Goal: Task Accomplishment & Management: Manage account settings

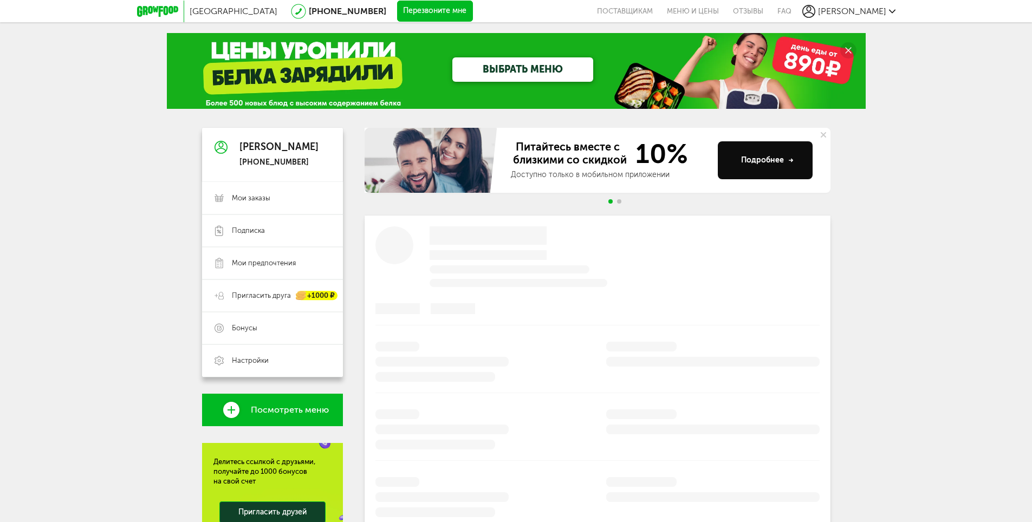
click at [65, 152] on div "[GEOGRAPHIC_DATA] [PHONE_NUMBER] Перезвоните мне поставщикам Меню и цены Отзывы…" at bounding box center [516, 336] width 1032 height 672
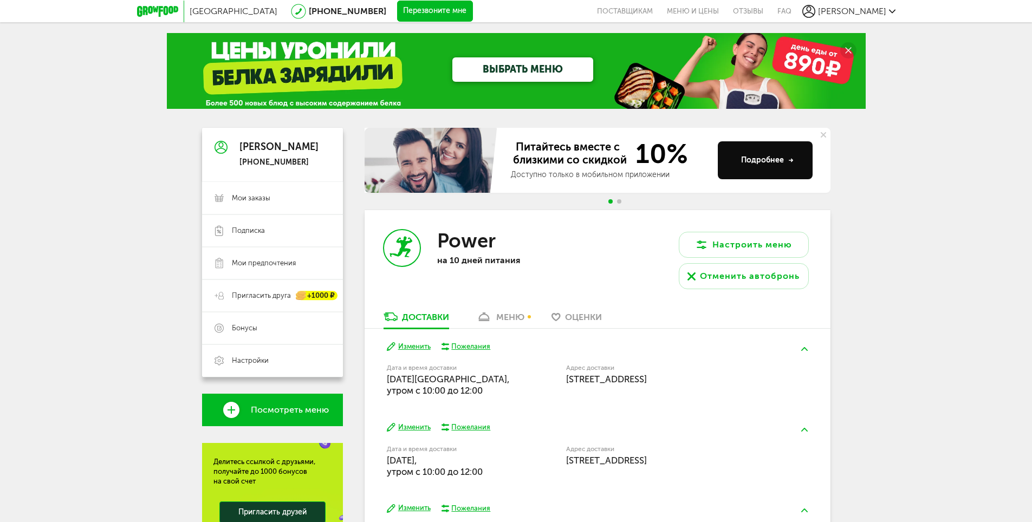
scroll to position [163, 0]
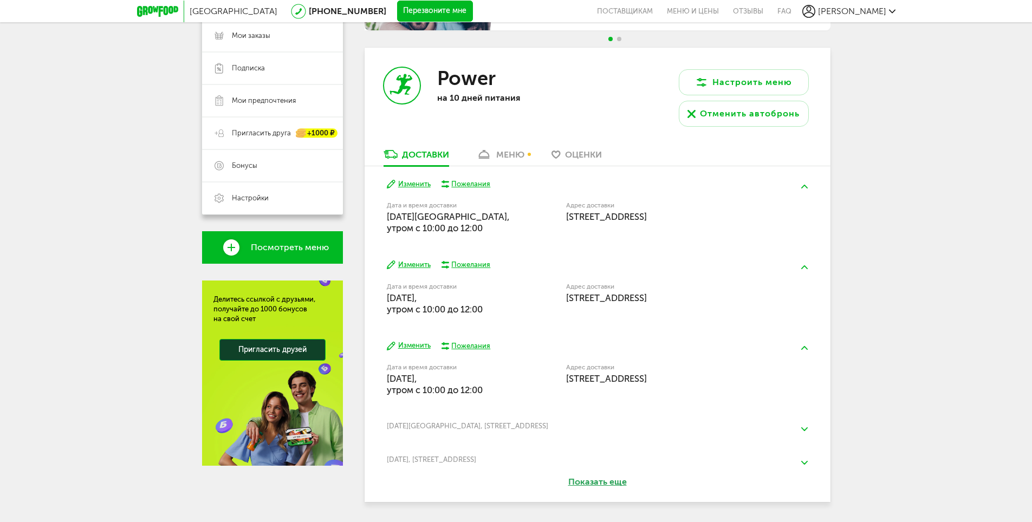
click at [517, 156] on div "меню" at bounding box center [510, 155] width 28 height 10
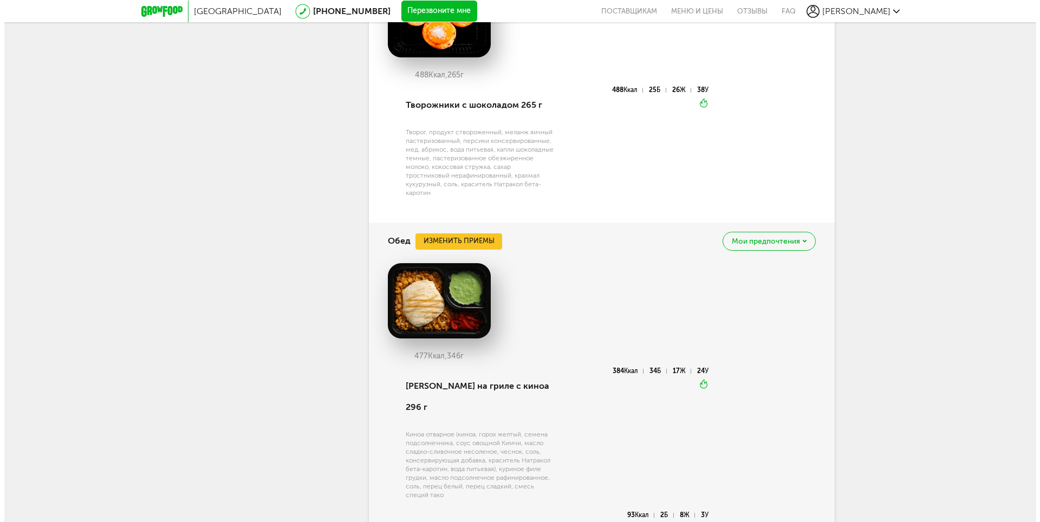
scroll to position [921, 0]
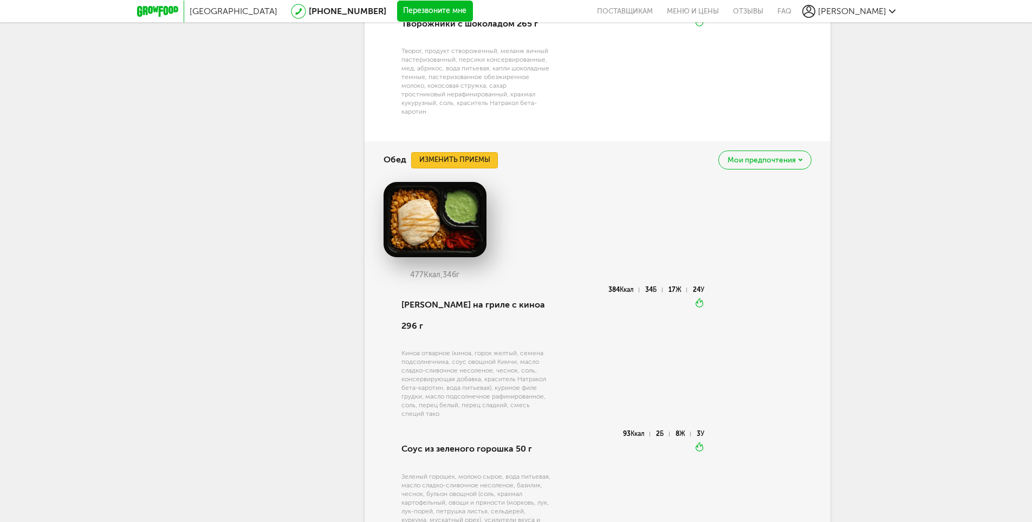
click at [461, 166] on button "Изменить приемы" at bounding box center [454, 160] width 87 height 16
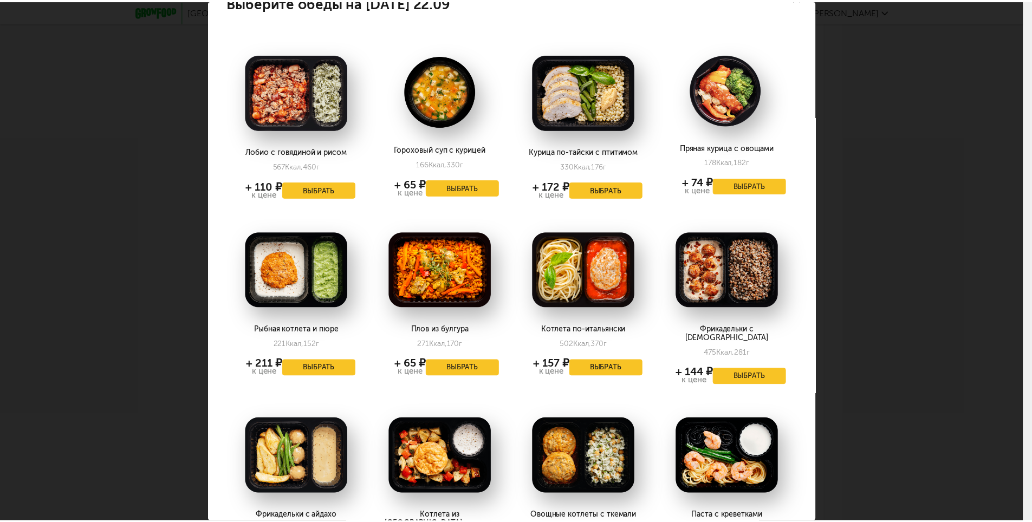
scroll to position [2, 0]
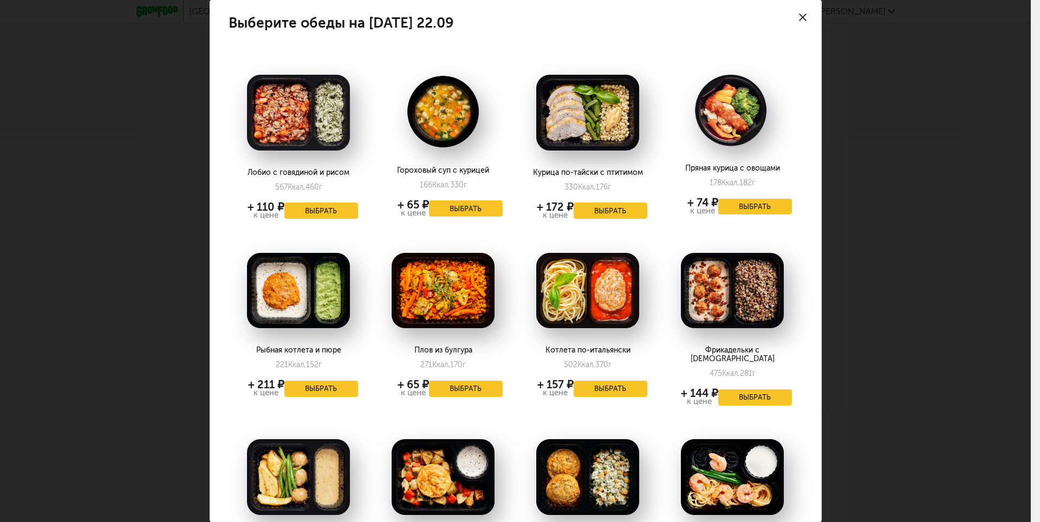
click at [800, 19] on div at bounding box center [803, 17] width 38 height 38
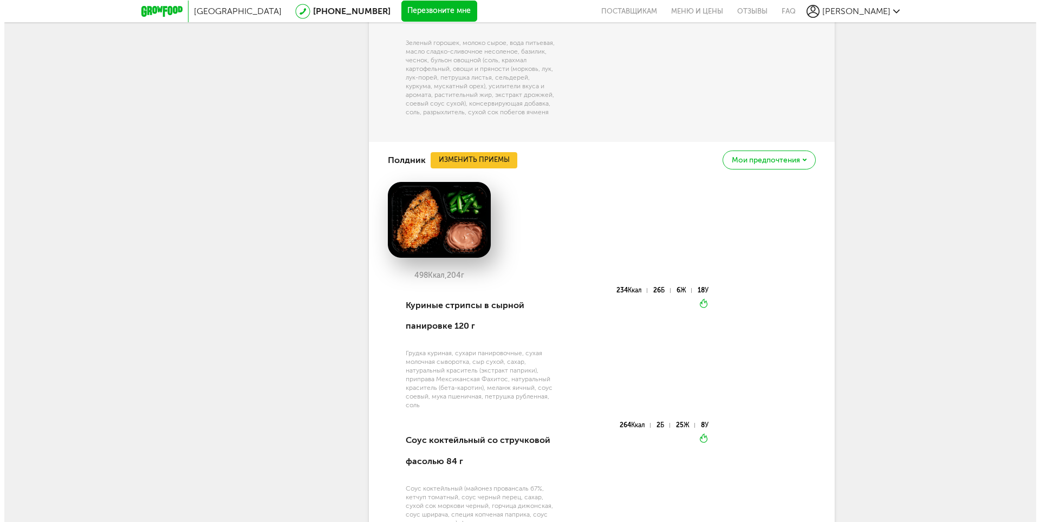
scroll to position [1354, 0]
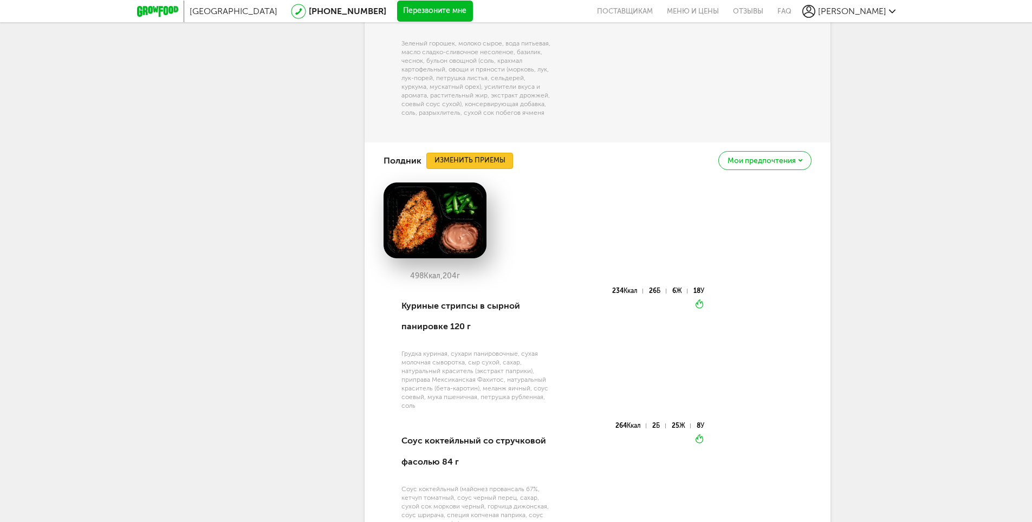
click at [475, 153] on button "Изменить приемы" at bounding box center [469, 161] width 87 height 16
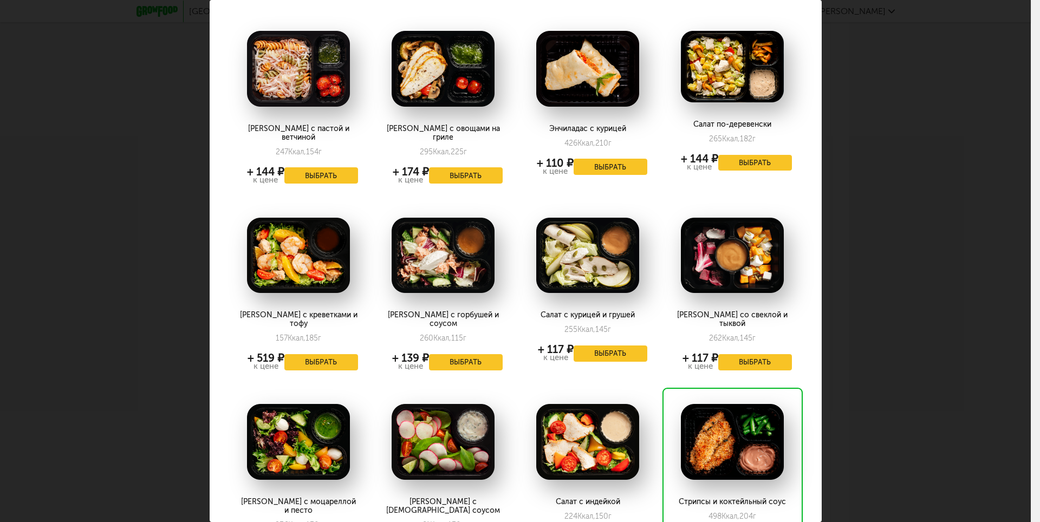
scroll to position [650, 0]
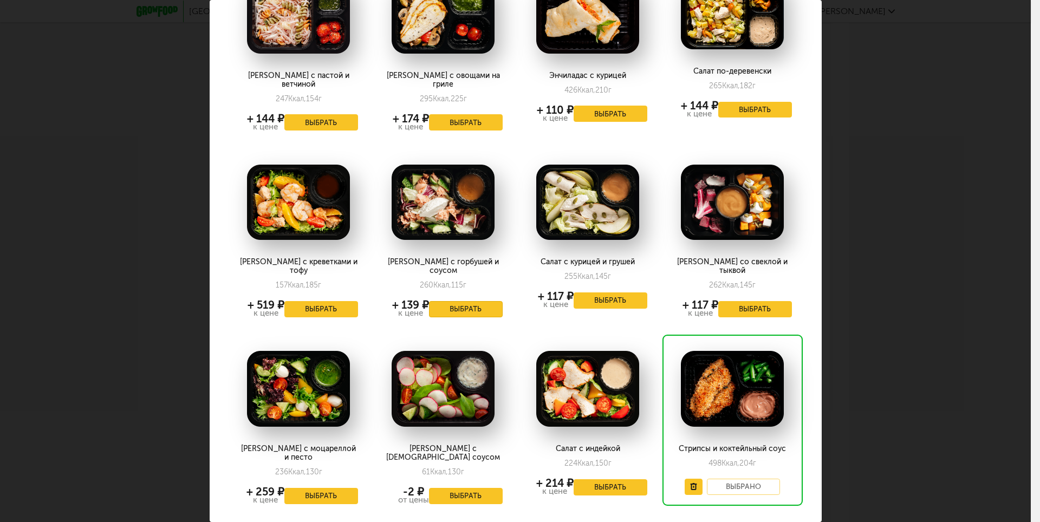
click at [472, 301] on button "Выбрать" at bounding box center [466, 309] width 74 height 16
